Goal: Information Seeking & Learning: Learn about a topic

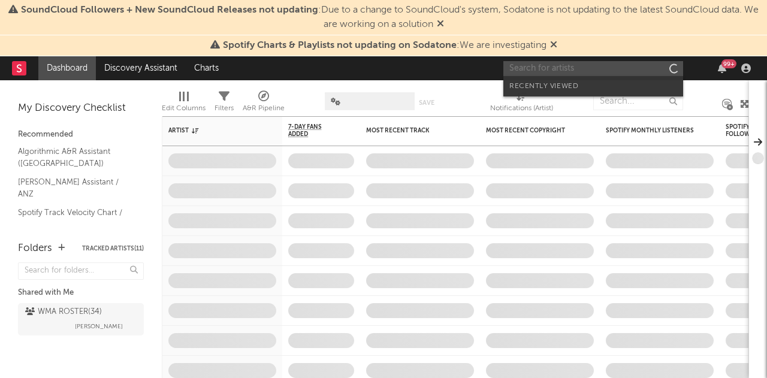
click at [617, 61] on input "text" at bounding box center [593, 68] width 180 height 15
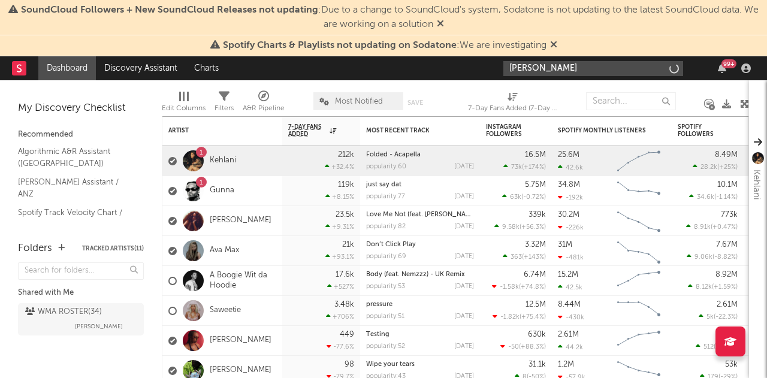
type input "[PERSON_NAME]"
click at [556, 43] on icon at bounding box center [553, 45] width 7 height 10
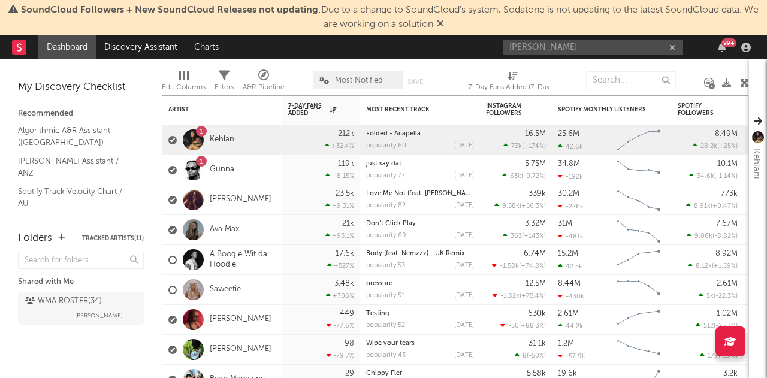
click at [445, 25] on span "SoundCloud Followers + New SoundCloud Releases not updating : Due to a change t…" at bounding box center [383, 17] width 755 height 29
click at [444, 22] on icon at bounding box center [440, 24] width 7 height 10
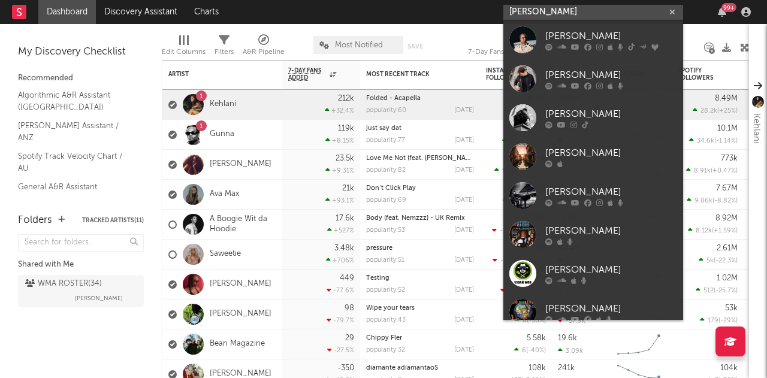
click at [559, 5] on input "[PERSON_NAME]" at bounding box center [593, 12] width 180 height 15
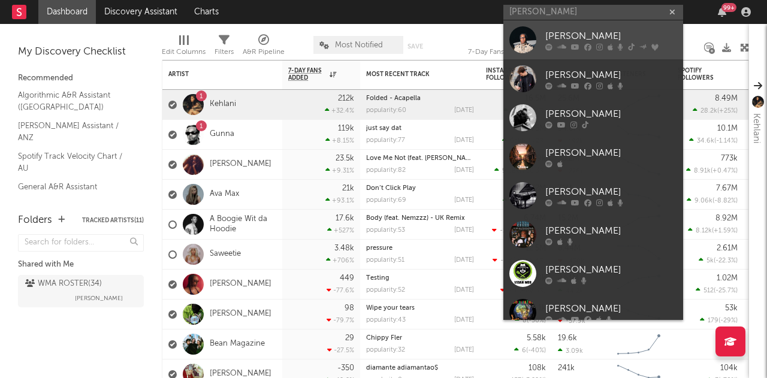
click at [523, 31] on div at bounding box center [522, 39] width 27 height 27
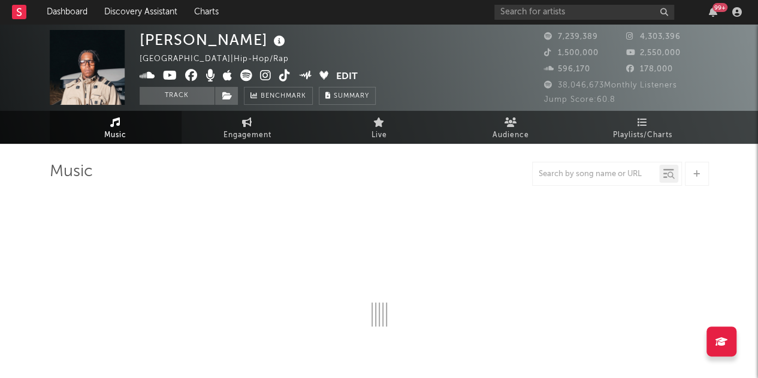
select select "6m"
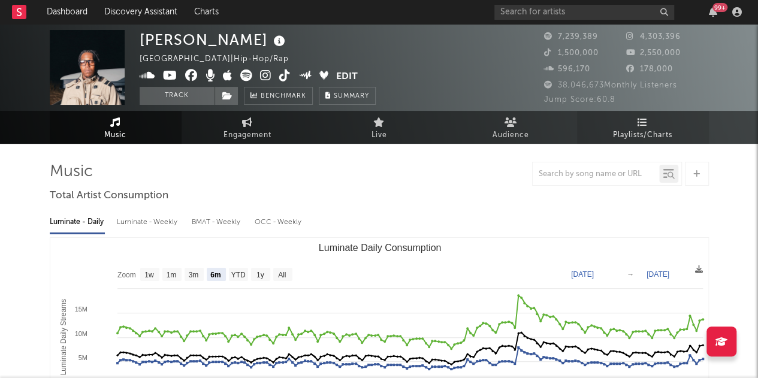
click at [644, 131] on span "Playlists/Charts" at bounding box center [642, 135] width 59 height 14
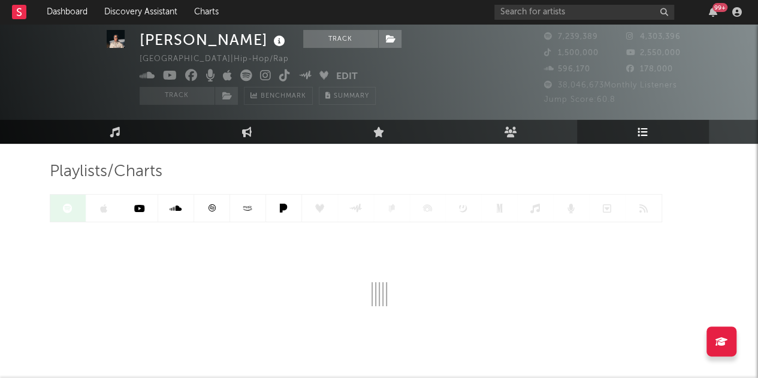
scroll to position [41, 0]
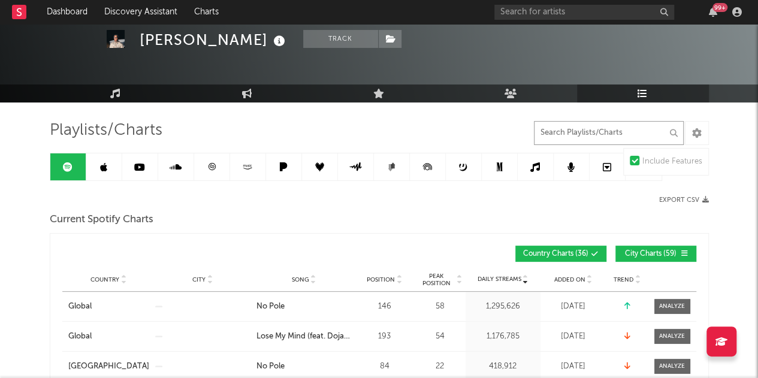
click at [598, 133] on input "text" at bounding box center [609, 133] width 150 height 24
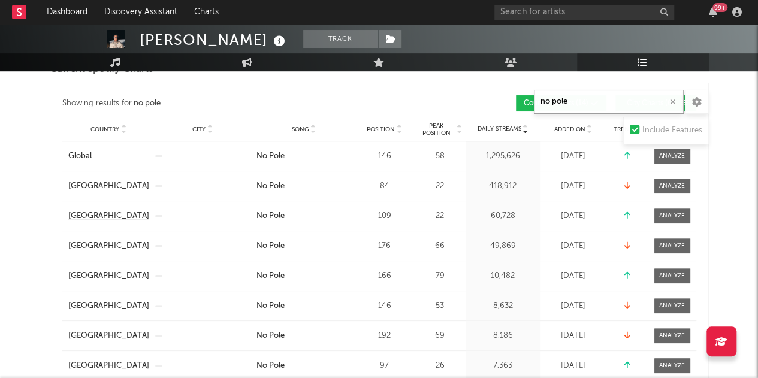
scroll to position [191, 0]
click at [107, 128] on span "Country" at bounding box center [104, 129] width 29 height 7
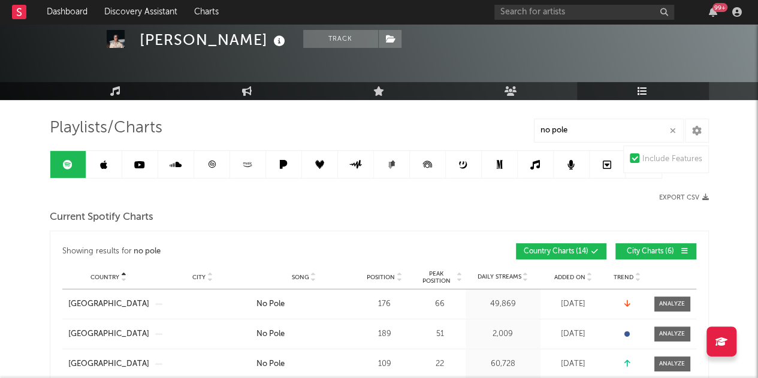
scroll to position [43, 0]
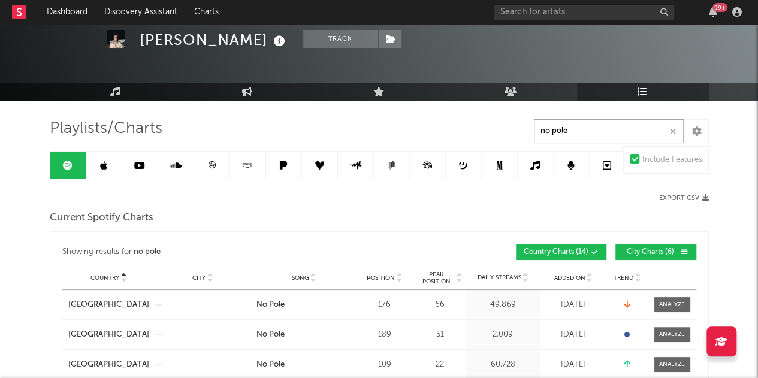
drag, startPoint x: 584, startPoint y: 140, endPoint x: 457, endPoint y: 132, distance: 127.3
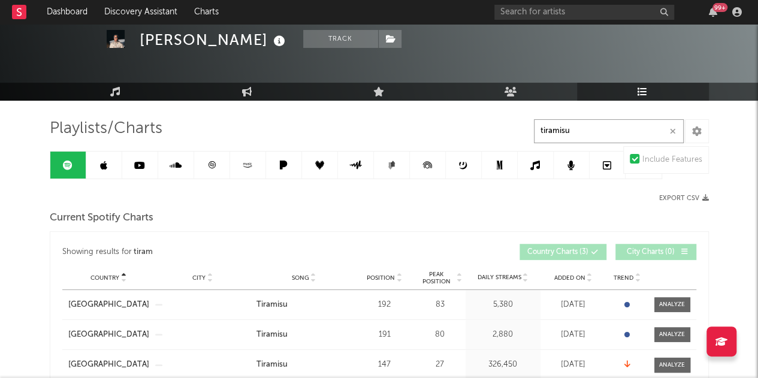
type input "tiramisu"
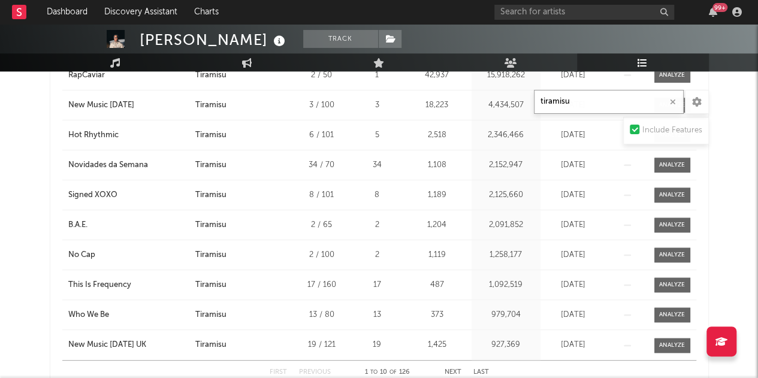
scroll to position [702, 0]
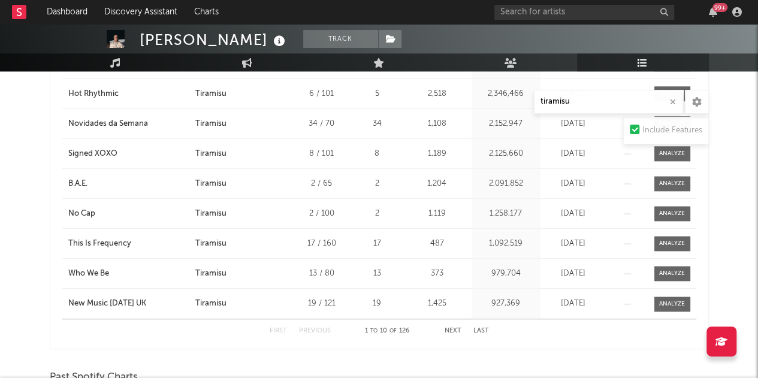
click at [448, 322] on div "First Previous 1 to 10 of 126 Next Last" at bounding box center [379, 330] width 219 height 23
click at [451, 328] on button "Next" at bounding box center [453, 331] width 17 height 7
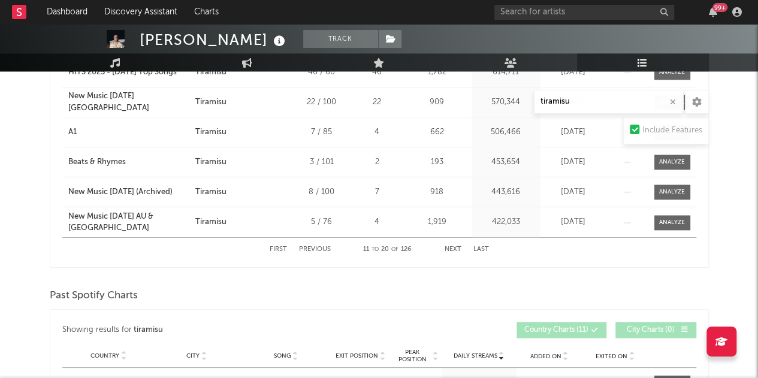
scroll to position [784, 0]
click at [452, 248] on button "Next" at bounding box center [453, 249] width 17 height 7
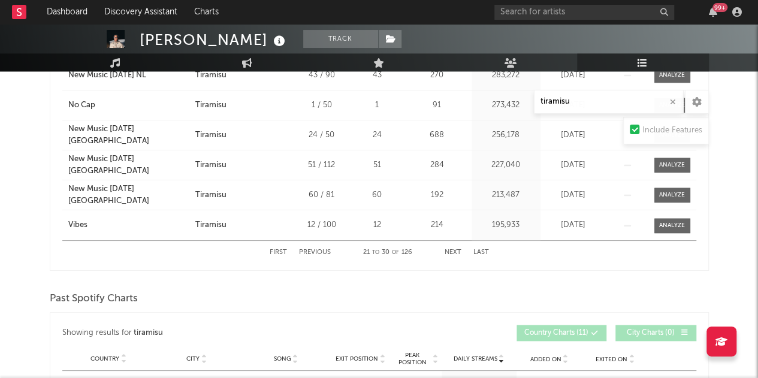
scroll to position [788, 0]
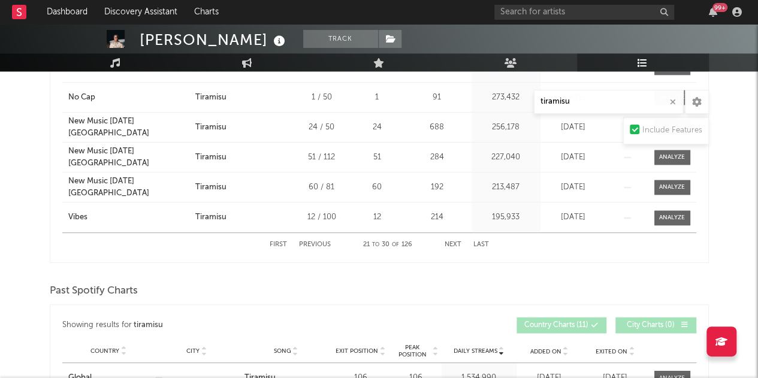
click at [455, 242] on button "Next" at bounding box center [453, 245] width 17 height 7
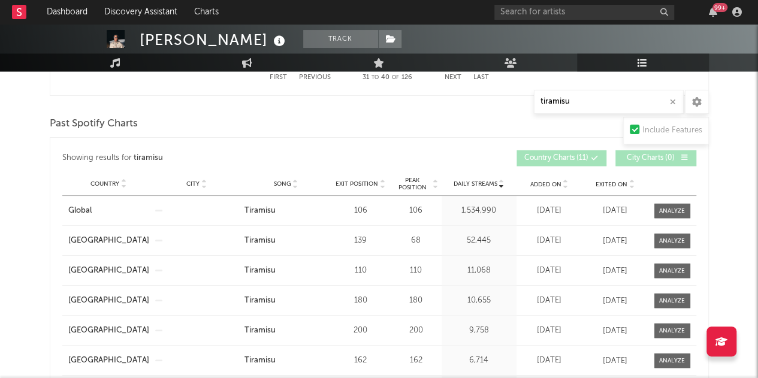
scroll to position [956, 0]
click at [104, 174] on div "Country City Song Exit Position Peak Position Estimated Daily Streams Playlist …" at bounding box center [379, 183] width 634 height 24
click at [105, 183] on div "Country" at bounding box center [108, 183] width 81 height 9
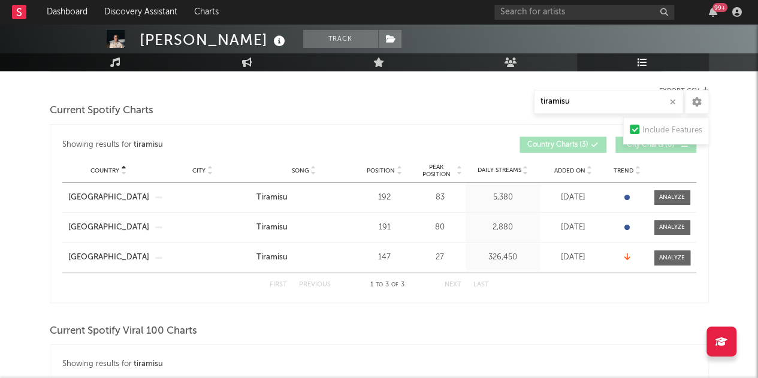
scroll to position [0, 0]
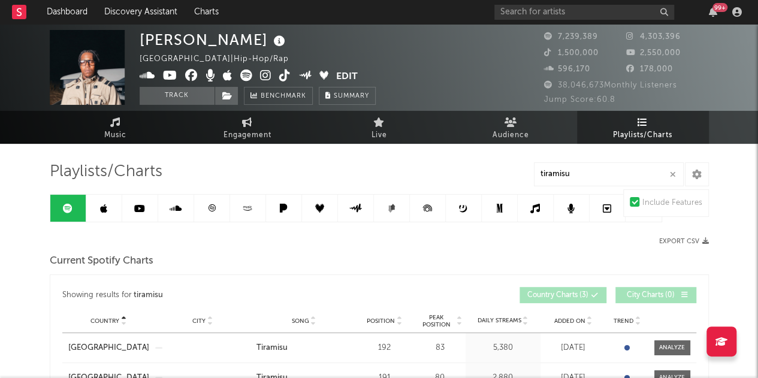
click at [104, 204] on icon at bounding box center [103, 209] width 7 height 10
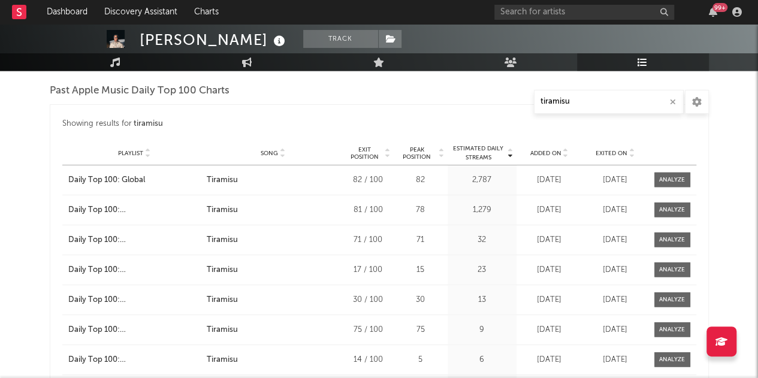
scroll to position [1222, 0]
click at [121, 150] on span "Playlist" at bounding box center [130, 153] width 25 height 7
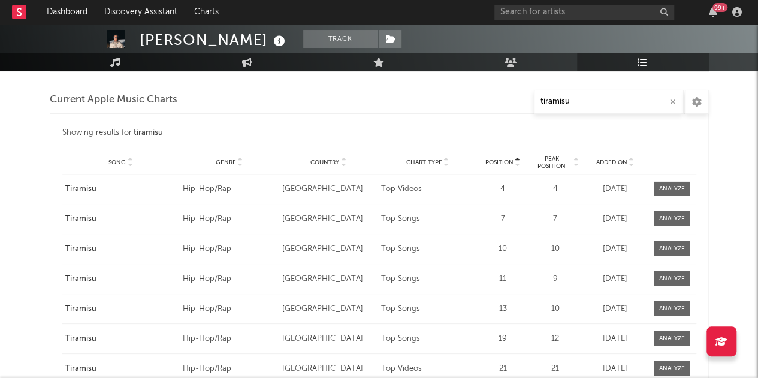
scroll to position [1645, 0]
click at [324, 161] on span "Country" at bounding box center [324, 163] width 29 height 7
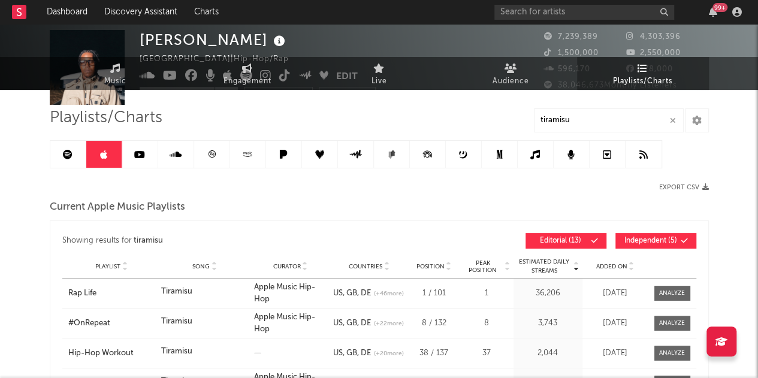
scroll to position [0, 0]
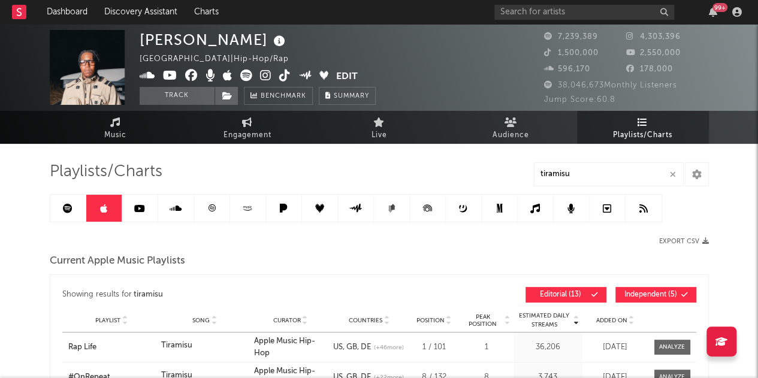
drag, startPoint x: 64, startPoint y: 212, endPoint x: 215, endPoint y: 200, distance: 151.5
click at [64, 212] on icon at bounding box center [68, 209] width 10 height 10
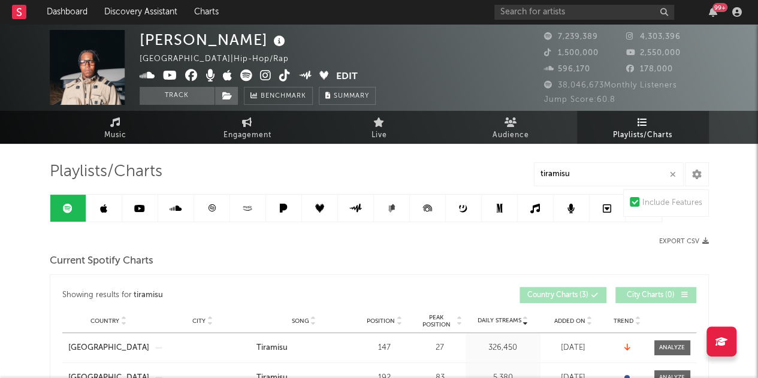
click at [103, 205] on icon at bounding box center [103, 209] width 7 height 10
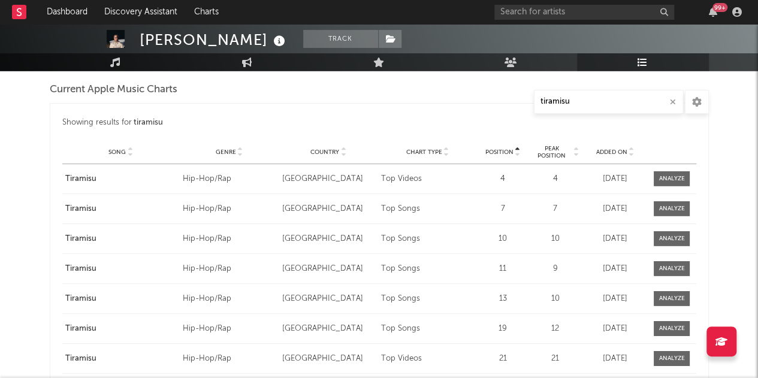
scroll to position [1647, 0]
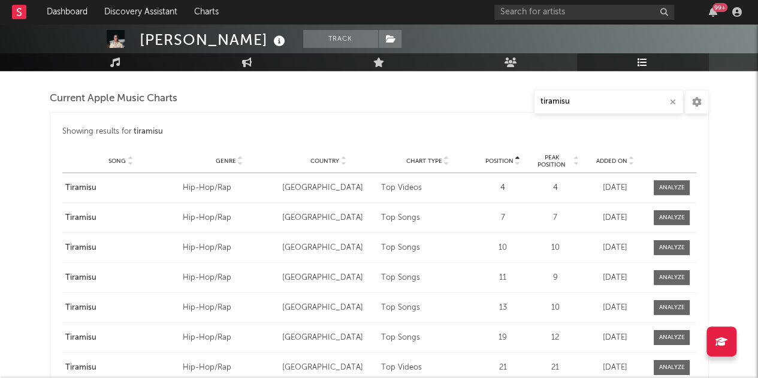
click at [322, 159] on span "Country" at bounding box center [324, 161] width 29 height 7
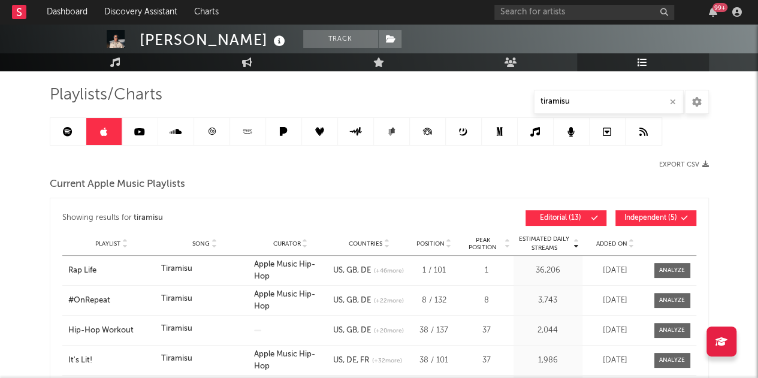
scroll to position [1, 0]
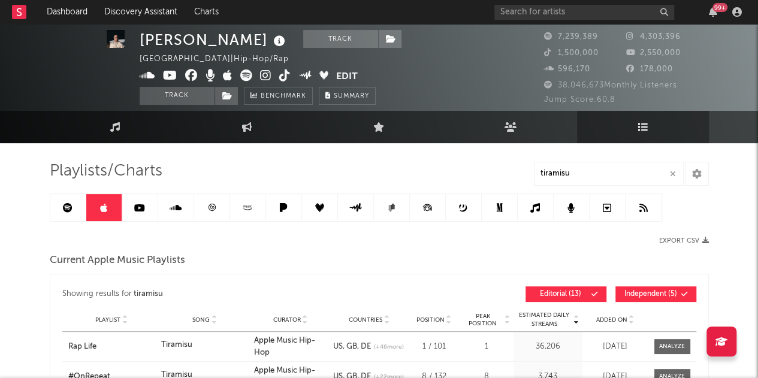
click at [77, 209] on link at bounding box center [68, 207] width 36 height 27
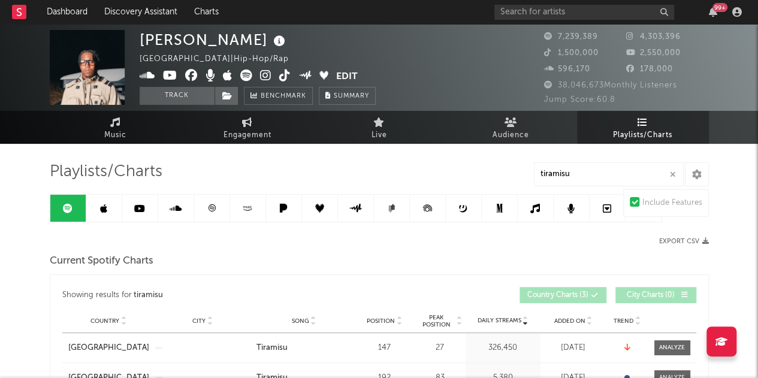
click at [179, 209] on icon at bounding box center [176, 209] width 12 height 10
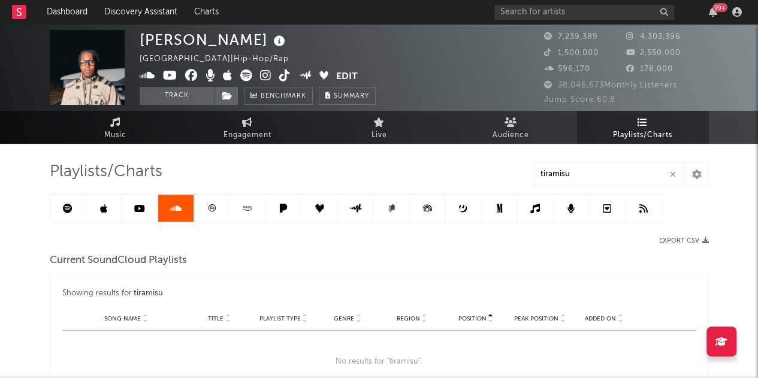
click at [218, 207] on link at bounding box center [212, 208] width 36 height 27
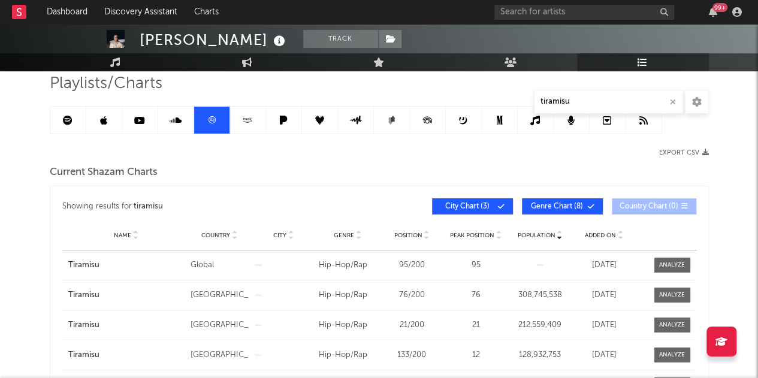
scroll to position [89, 0]
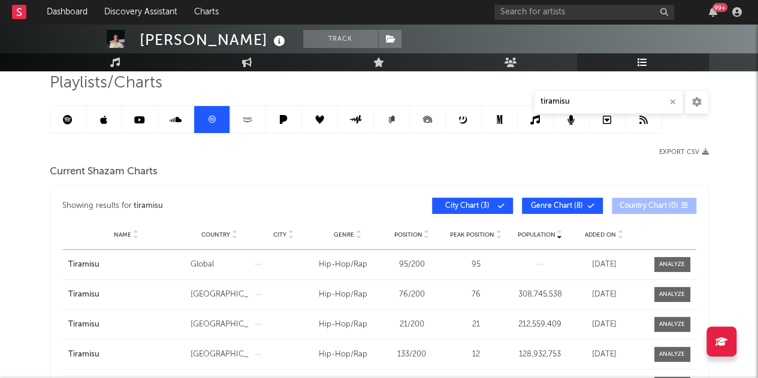
click at [218, 235] on span "Country" at bounding box center [215, 234] width 29 height 7
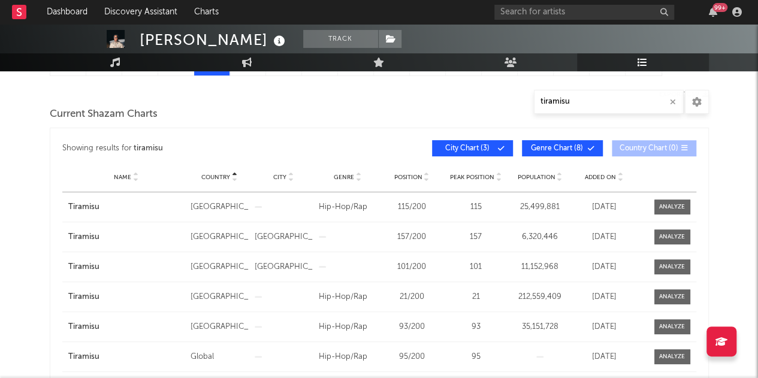
scroll to position [0, 0]
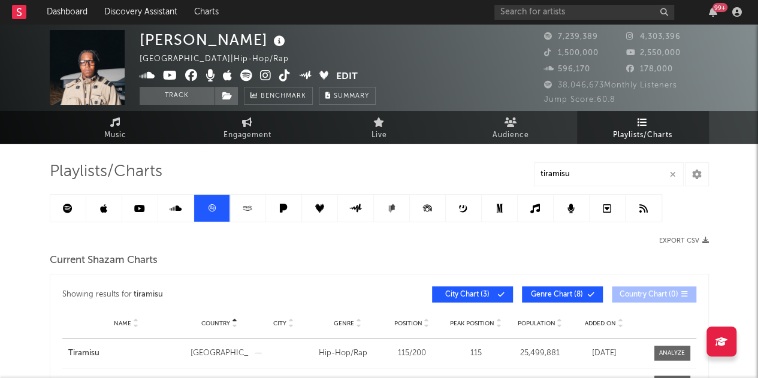
click at [242, 200] on link at bounding box center [248, 208] width 36 height 27
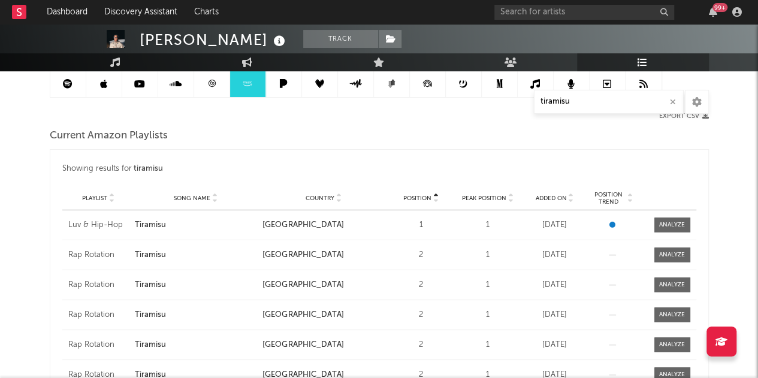
scroll to position [125, 0]
click at [314, 198] on span "Country" at bounding box center [320, 197] width 29 height 7
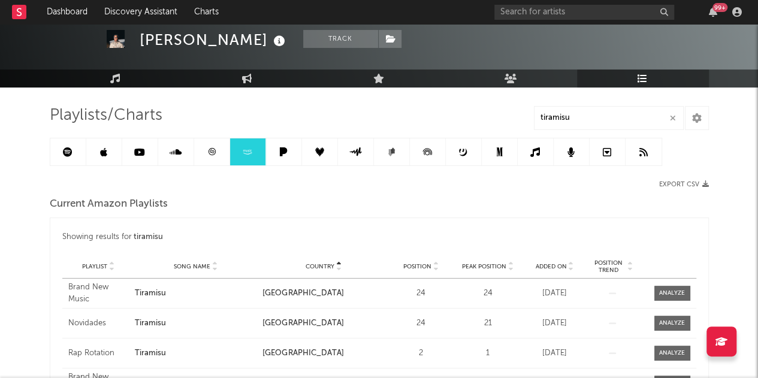
scroll to position [58, 0]
